Goal: Information Seeking & Learning: Learn about a topic

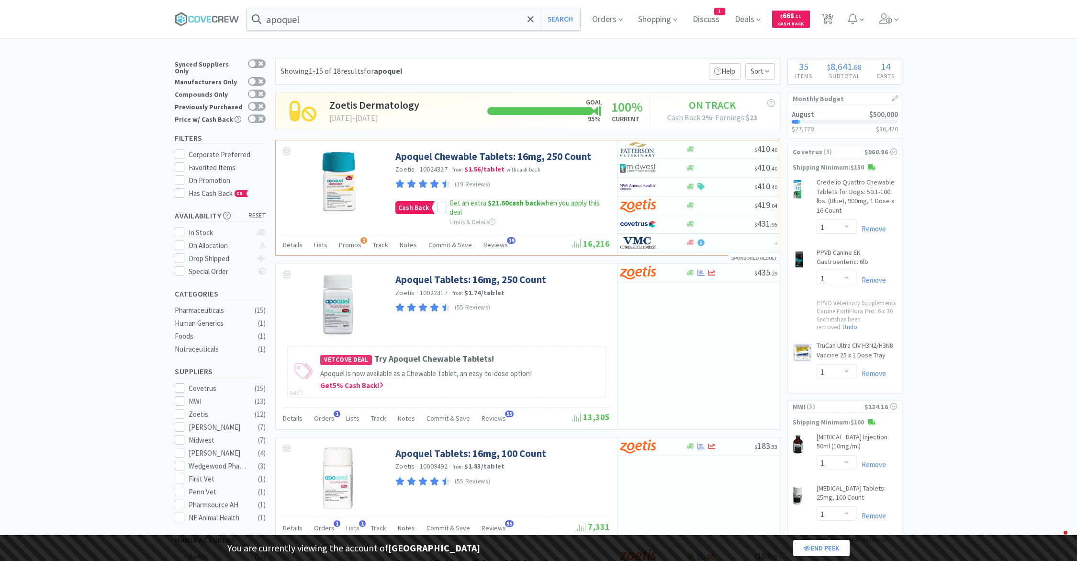
select select "1"
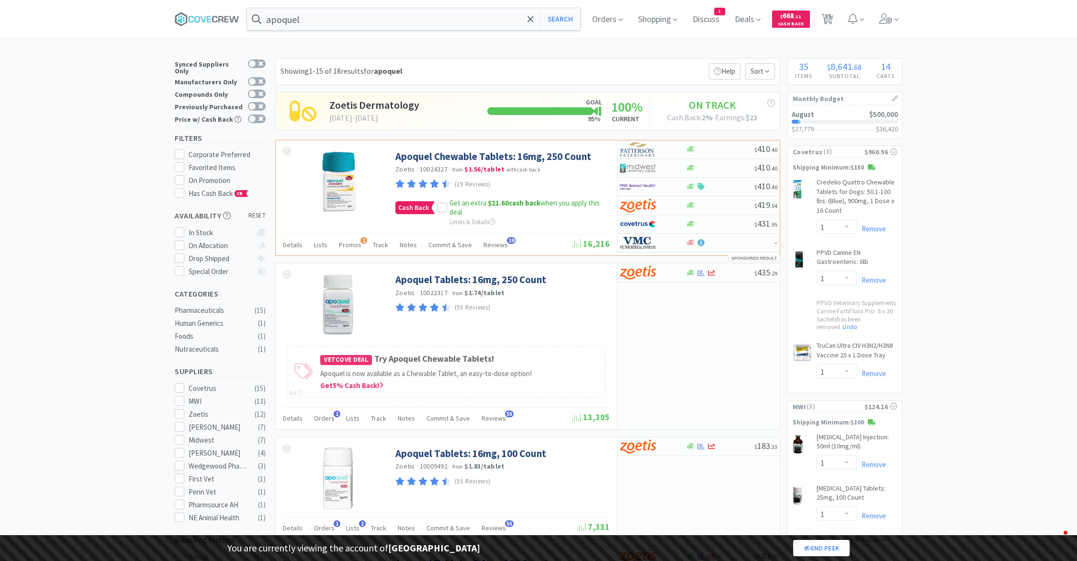
select select "4"
select select "1"
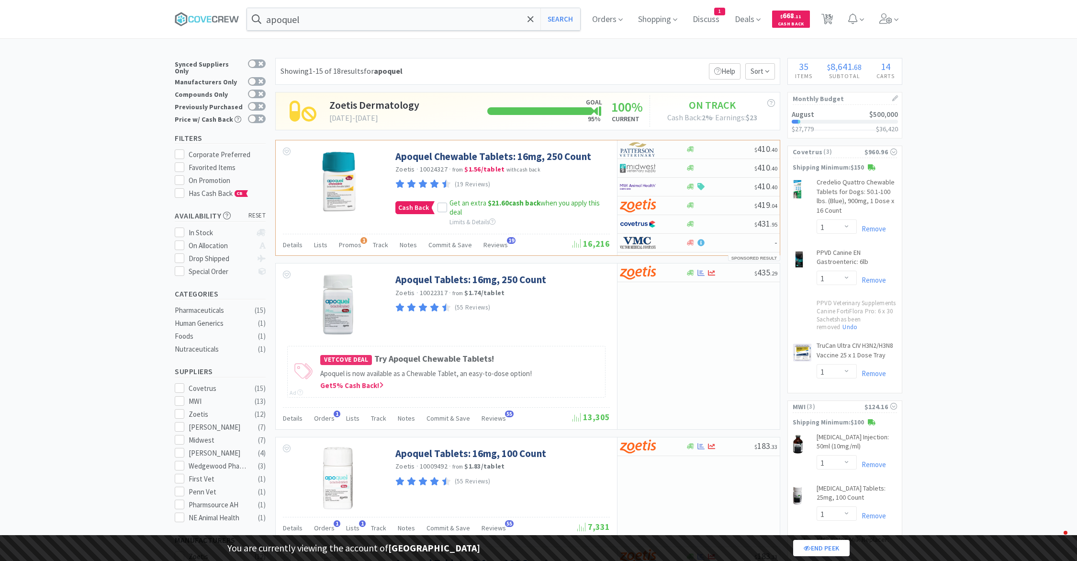
select select "1"
select select "2"
select select "1"
select select "2"
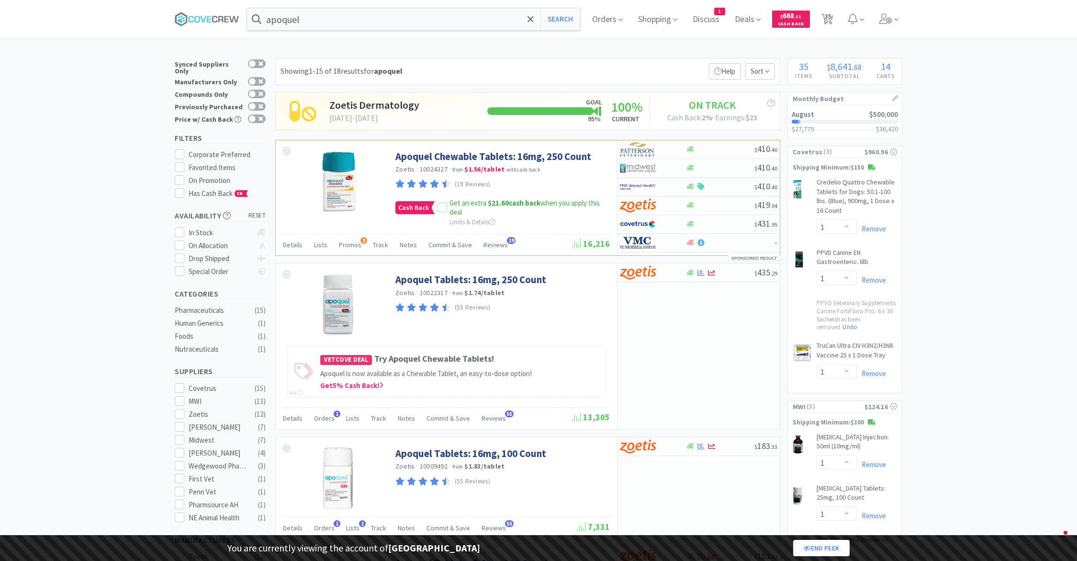
select select "1"
select select "5"
select select "2"
select select "1"
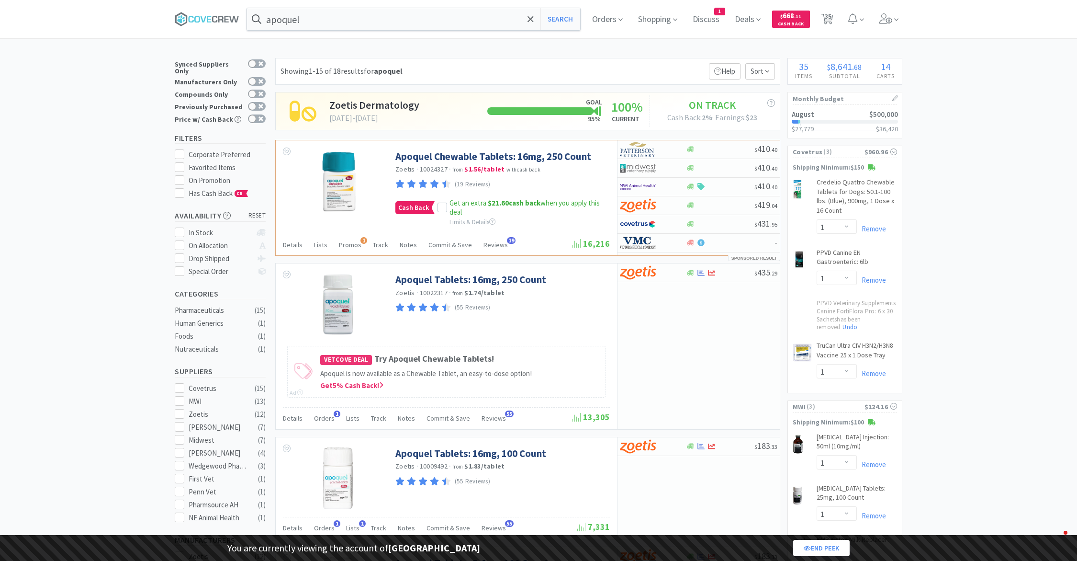
select select "1"
select select "2"
select select "1"
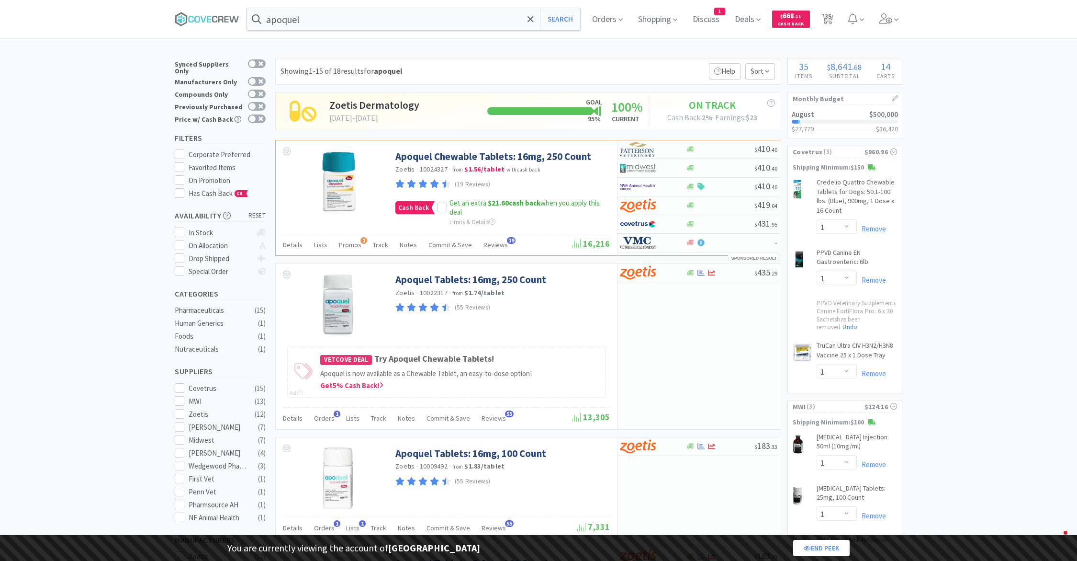
select select "1"
select select "2"
select select "1"
select select "3"
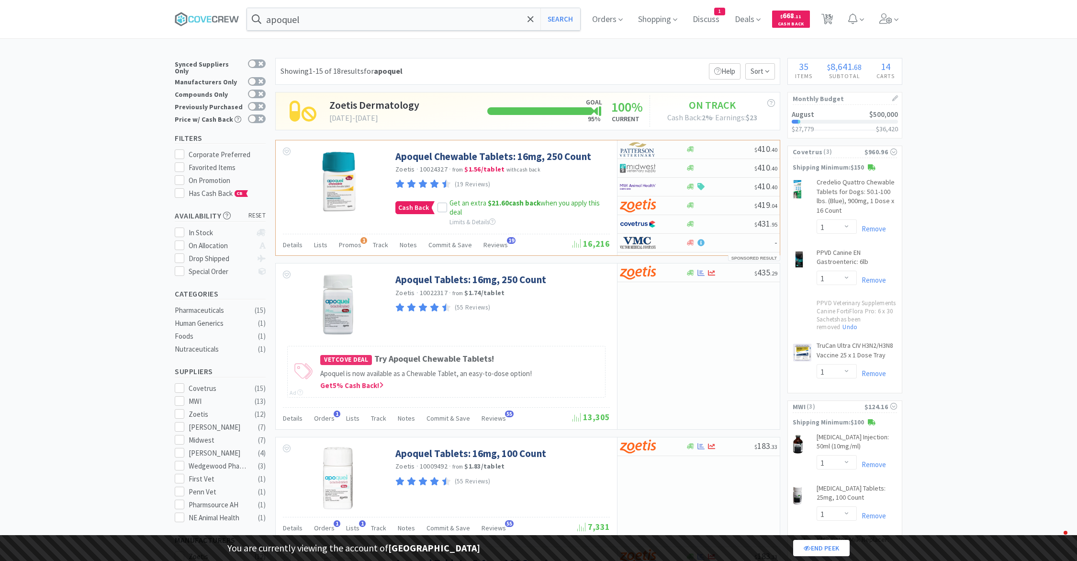
select select "1"
select select "2"
select select "5"
select select "2"
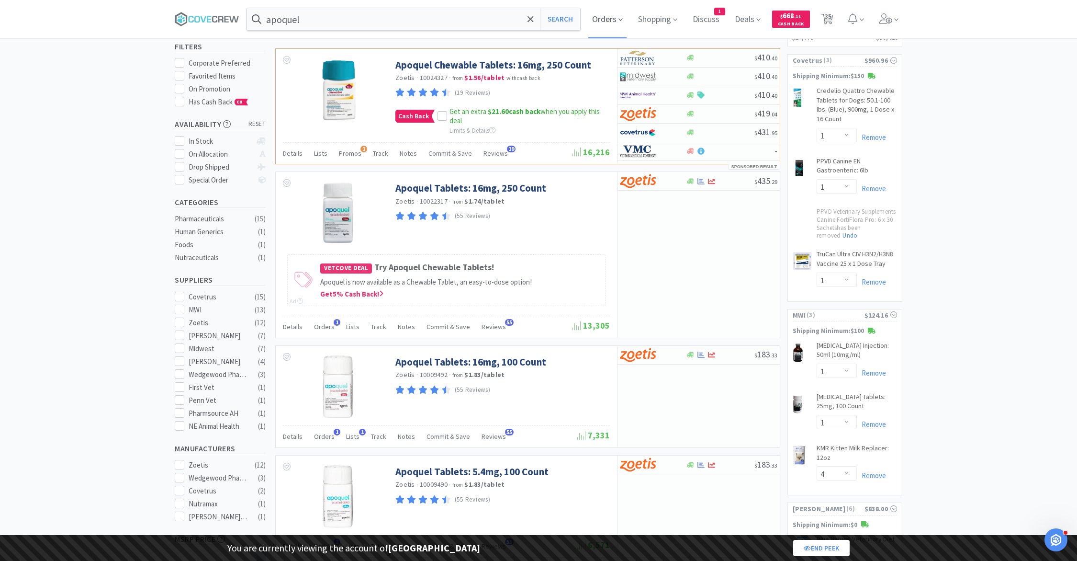
select select "1"
